Goal: Transaction & Acquisition: Subscribe to service/newsletter

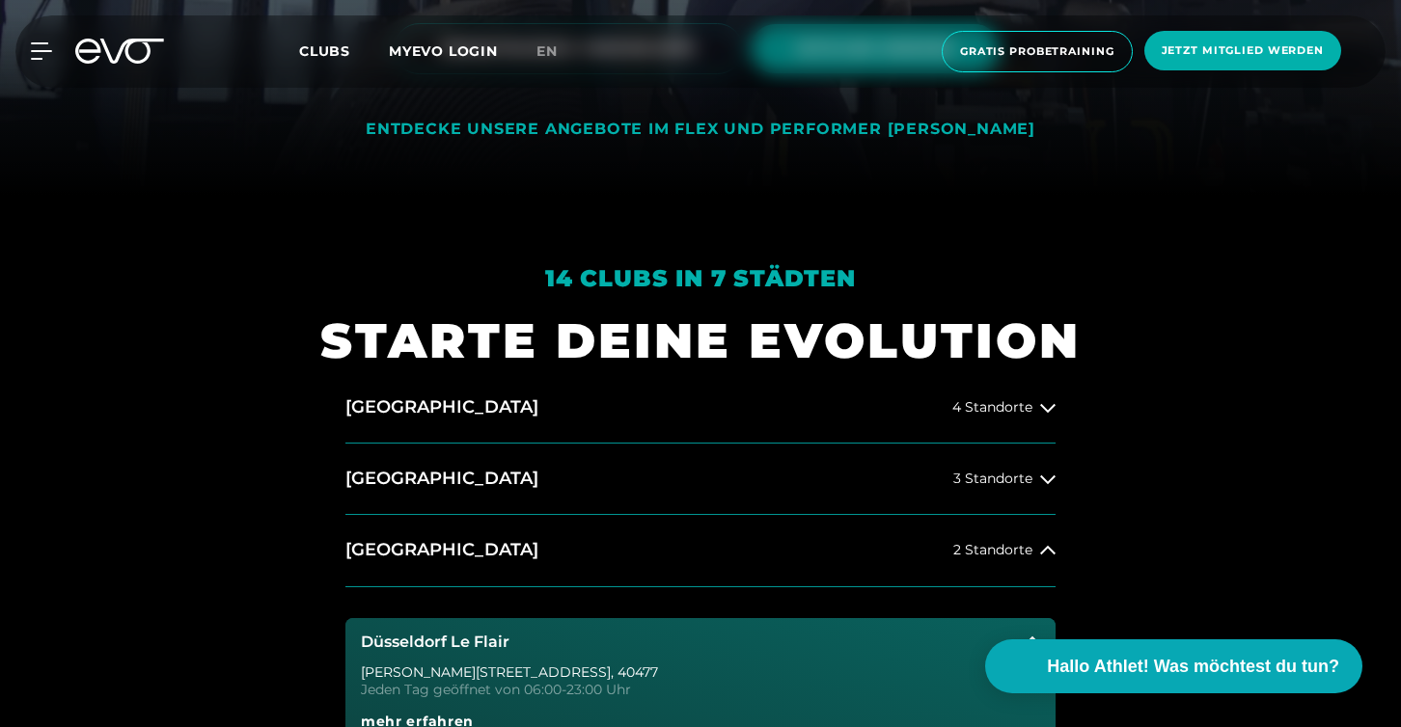
scroll to position [748, 0]
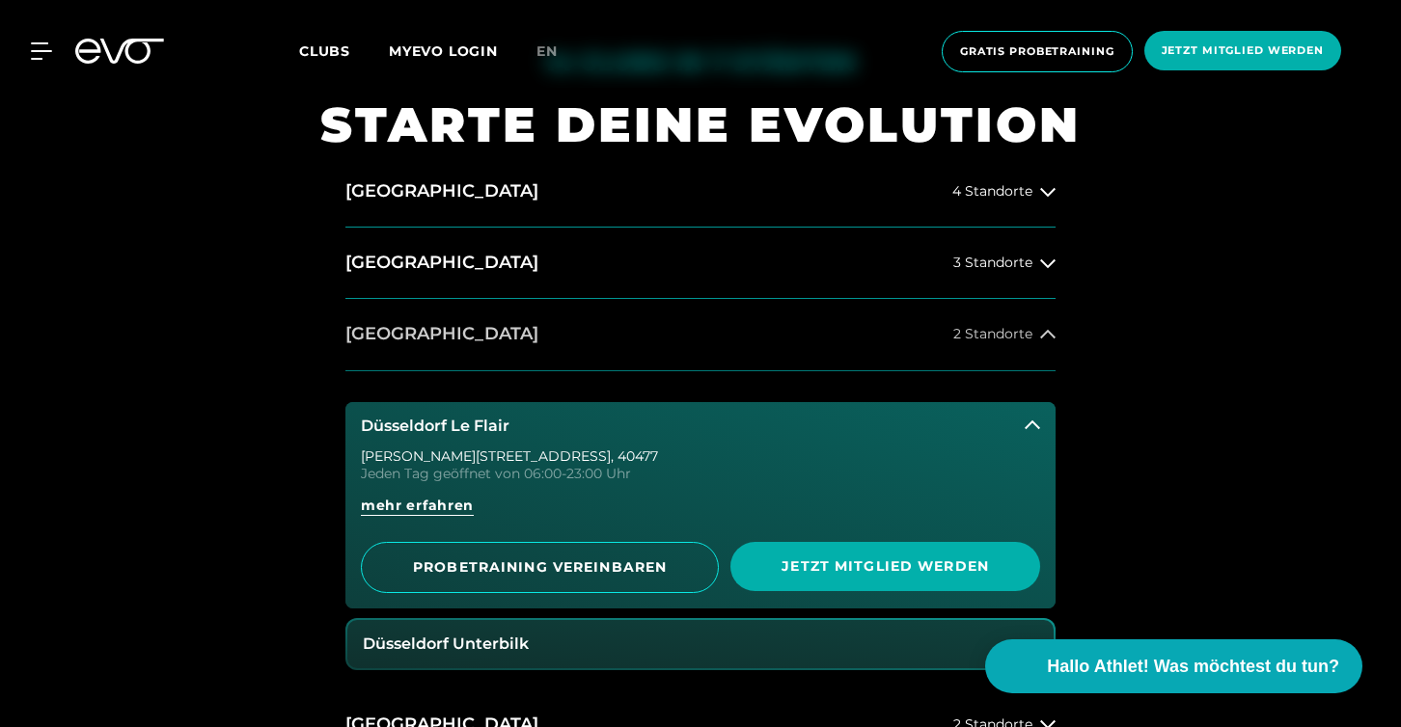
click at [422, 333] on h2 "[GEOGRAPHIC_DATA]" at bounding box center [441, 334] width 193 height 24
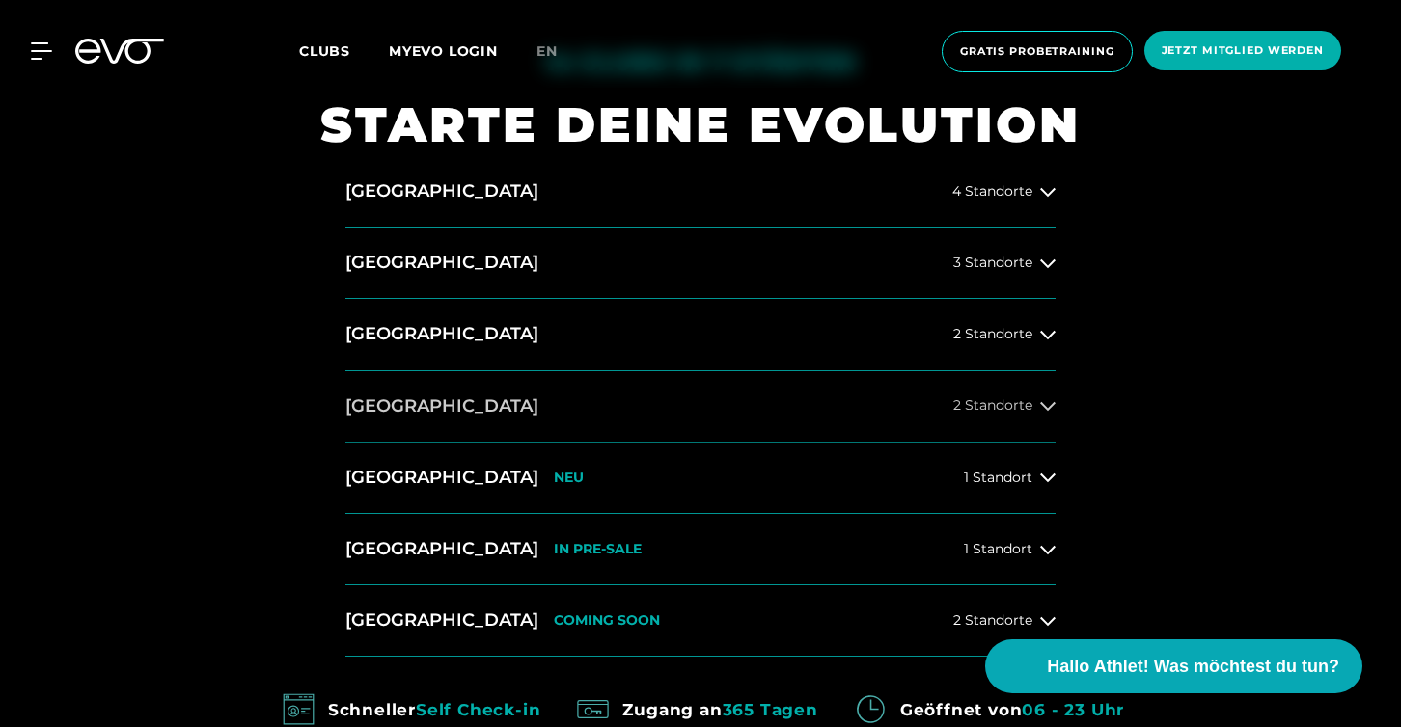
click at [426, 392] on button "[GEOGRAPHIC_DATA] 2 Standorte" at bounding box center [700, 406] width 710 height 71
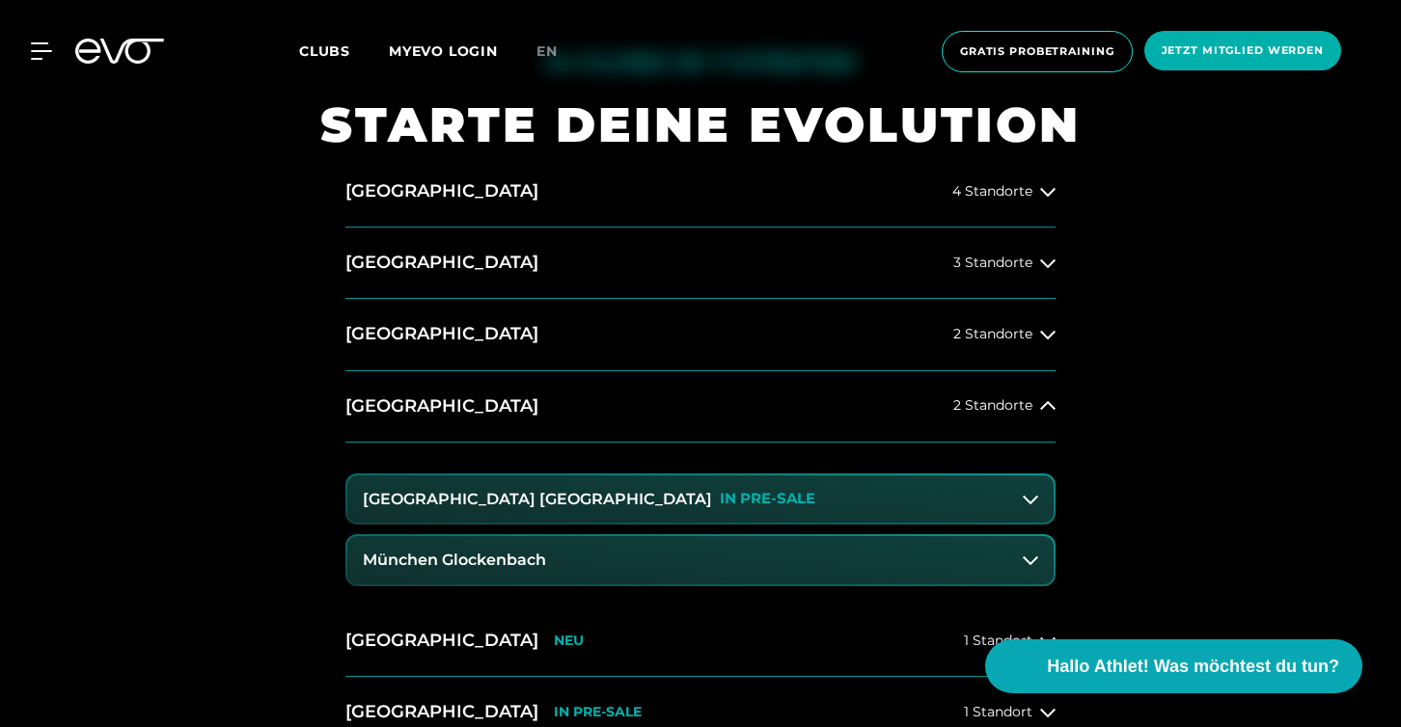
click at [477, 565] on h3 "München Glockenbach" at bounding box center [454, 560] width 183 height 17
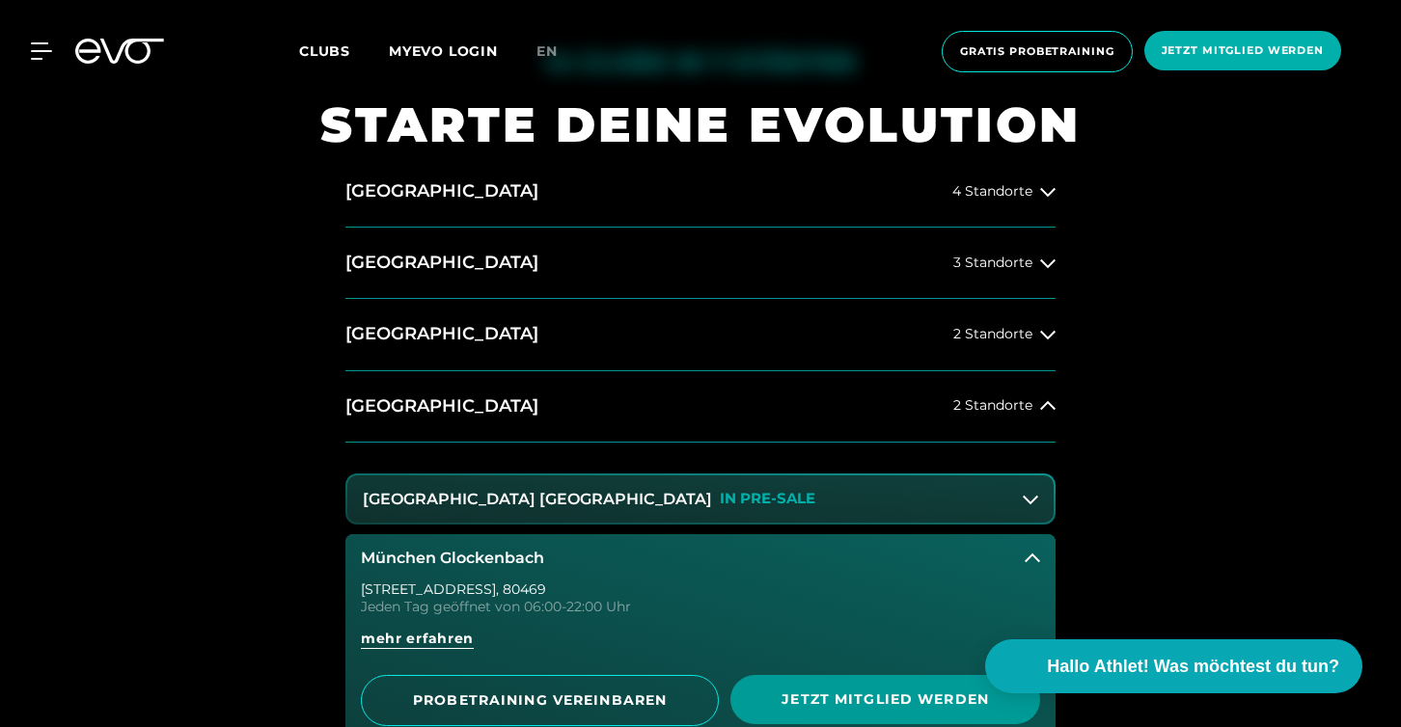
click at [797, 699] on span "Jetzt Mitglied werden" at bounding box center [884, 700] width 217 height 20
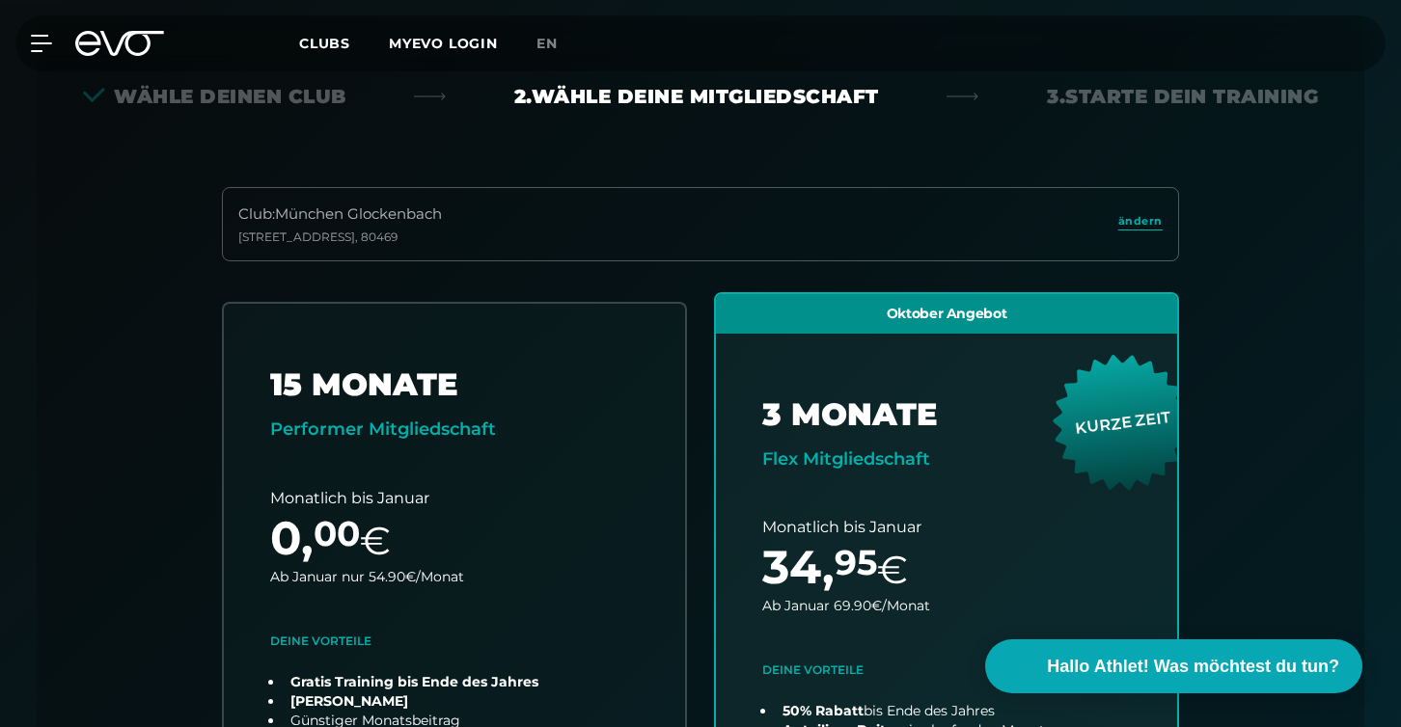
scroll to position [426, 0]
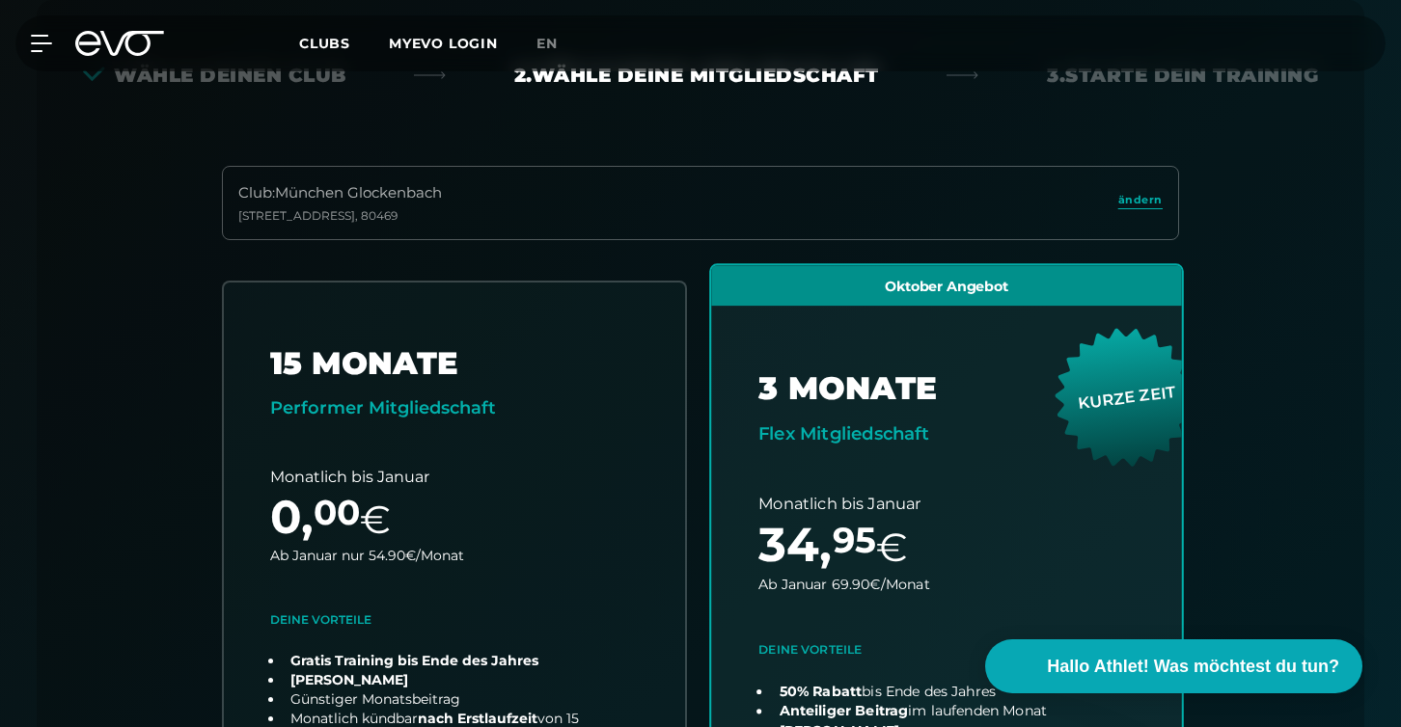
click at [811, 624] on link "choose plan" at bounding box center [946, 644] width 471 height 759
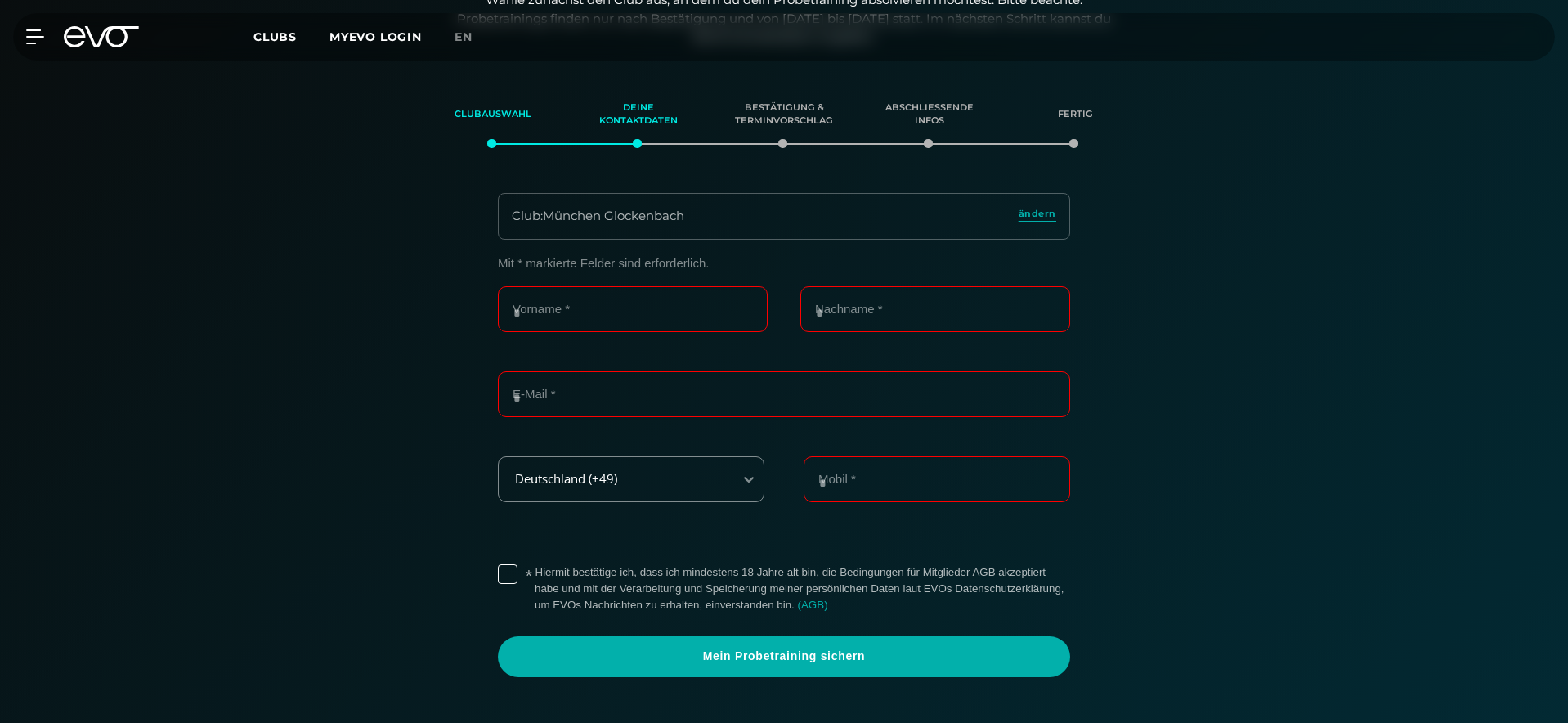
scroll to position [280, 0]
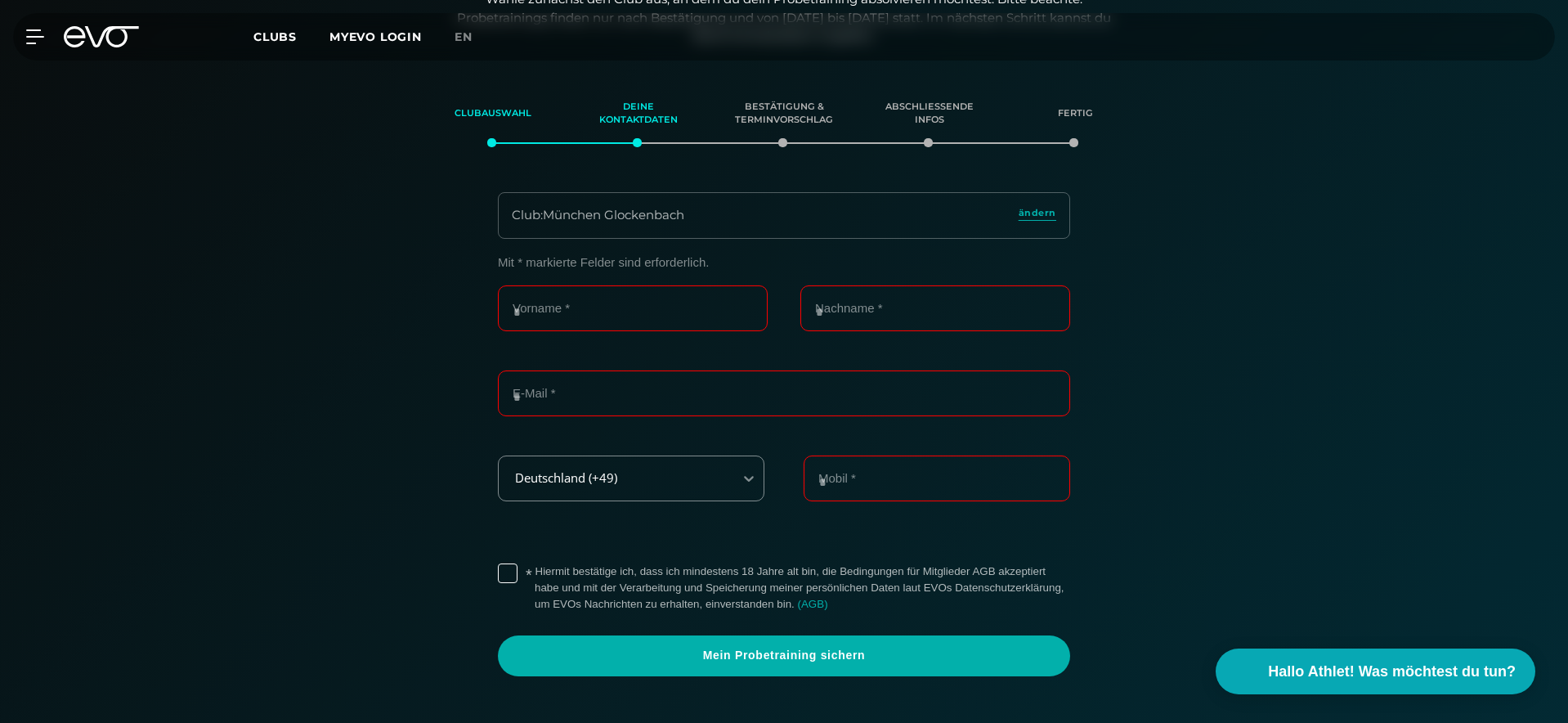
click at [1253, 159] on section "Clubauswahl Deine Kontaktdaten Bestätigung & Terminvorschlag Abschließende Info…" at bounding box center [784, 396] width 1144 height 626
